Goal: Contribute content

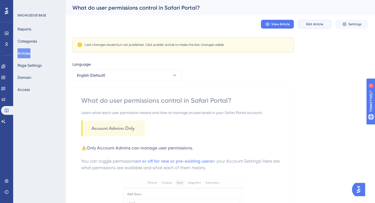
click at [312, 24] on span "Edit Article" at bounding box center [314, 24] width 17 height 4
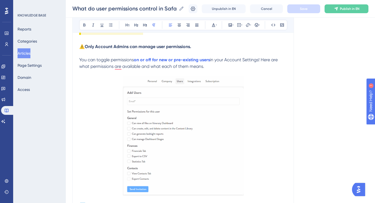
scroll to position [99, 0]
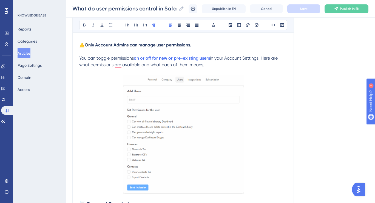
click at [102, 58] on span "You can toggle permissions" at bounding box center [106, 57] width 55 height 5
click at [219, 60] on span "in your Account Settings! Here are what permissions are available and what each…" at bounding box center [179, 61] width 200 height 12
drag, startPoint x: 210, startPoint y: 60, endPoint x: 136, endPoint y: 60, distance: 74.5
click at [136, 60] on p "You can toggle permissions on or off for new or pre-existing users in your Acco…" at bounding box center [183, 61] width 208 height 13
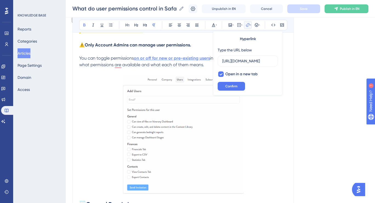
scroll to position [0, 123]
click at [182, 65] on span "in your Account Settings! Here are what permissions are available and what each…" at bounding box center [179, 61] width 200 height 12
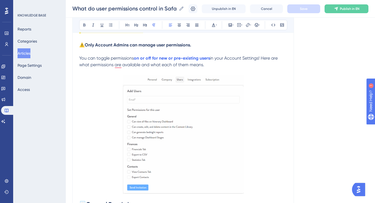
click at [101, 59] on span "You can toggle permissions" at bounding box center [106, 57] width 55 height 5
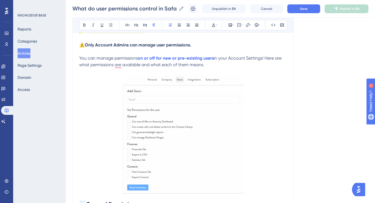
click at [136, 58] on span "You can manage permissions" at bounding box center [108, 57] width 58 height 5
click at [246, 58] on span "in your Account Settings! Here are what permissions are available and what each…" at bounding box center [177, 61] width 196 height 12
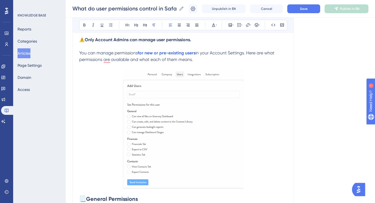
scroll to position [105, 0]
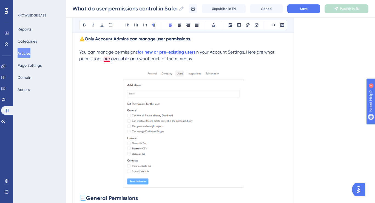
click at [108, 60] on span "in your Account Settings. Here are what permissions are available and what each…" at bounding box center [177, 55] width 196 height 12
click at [153, 59] on span "in your Account Settings. Here are what permissions are available and what each…" at bounding box center [177, 55] width 196 height 12
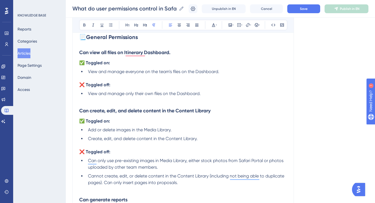
scroll to position [269, 0]
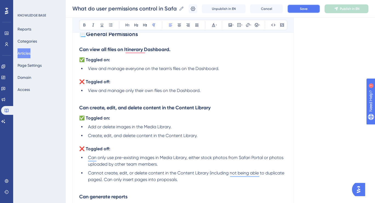
click at [307, 8] on span "Save" at bounding box center [304, 9] width 8 height 4
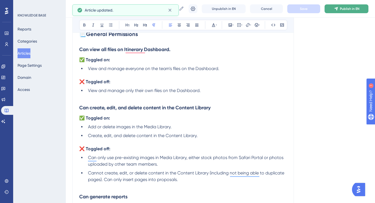
click at [341, 9] on span "Publish in EN" at bounding box center [349, 9] width 19 height 4
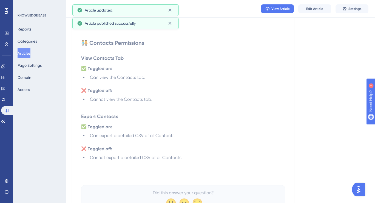
scroll to position [780, 0]
